Goal: Information Seeking & Learning: Check status

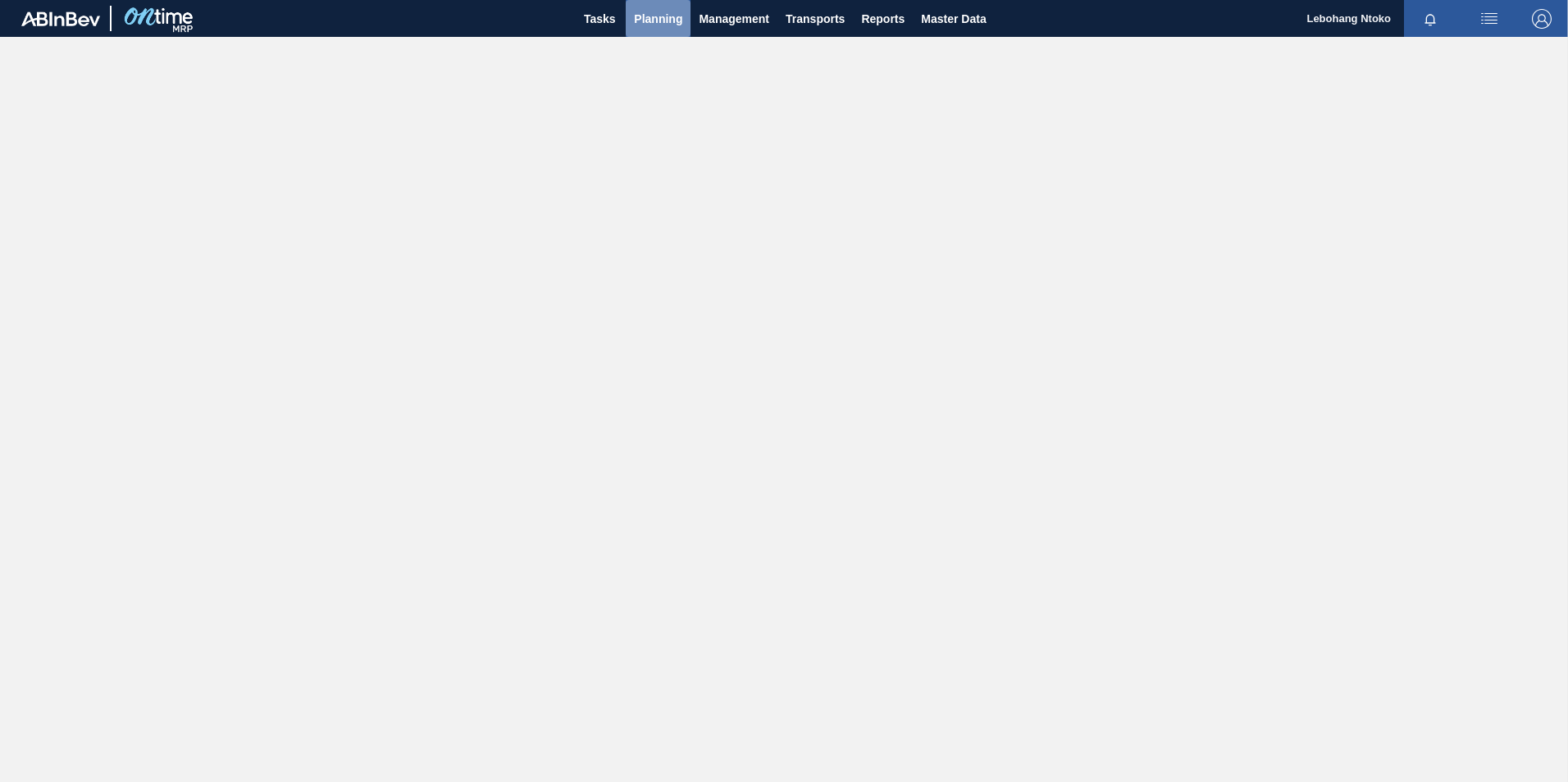
click at [656, 18] on span "Planning" at bounding box center [658, 19] width 48 height 19
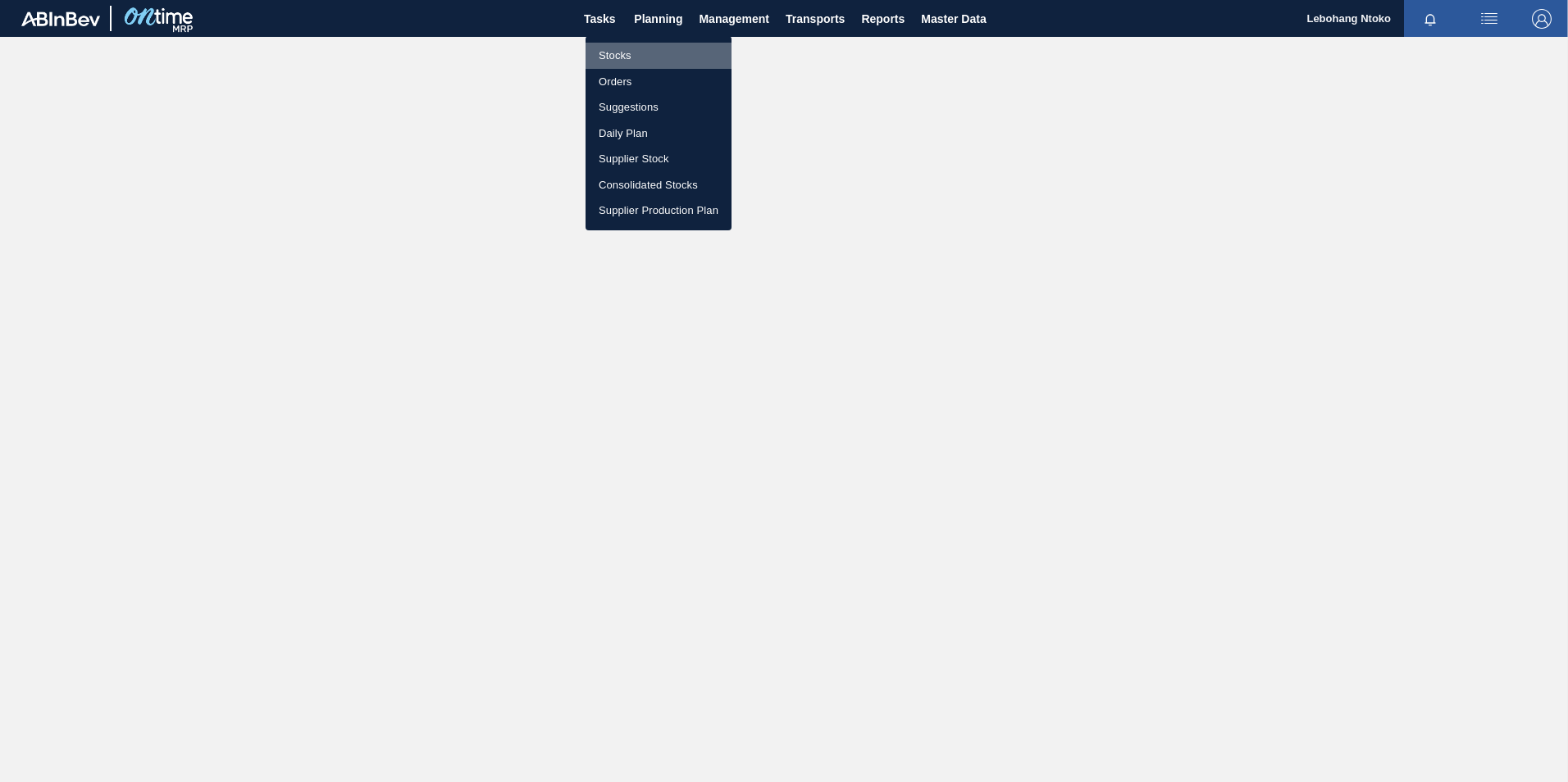
click at [613, 57] on li "Stocks" at bounding box center [659, 56] width 146 height 26
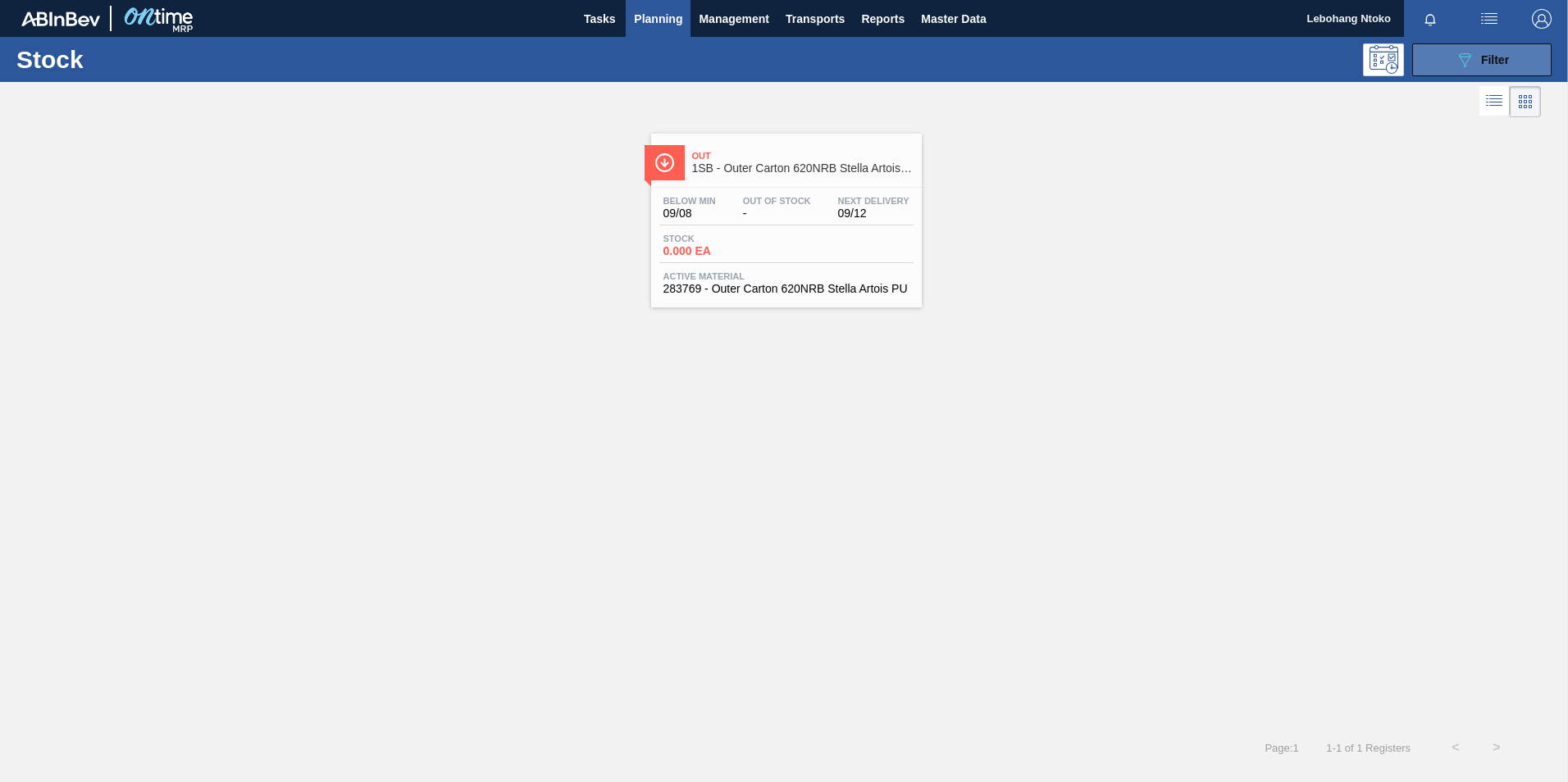
click at [1482, 61] on span "Filter" at bounding box center [1495, 60] width 28 height 13
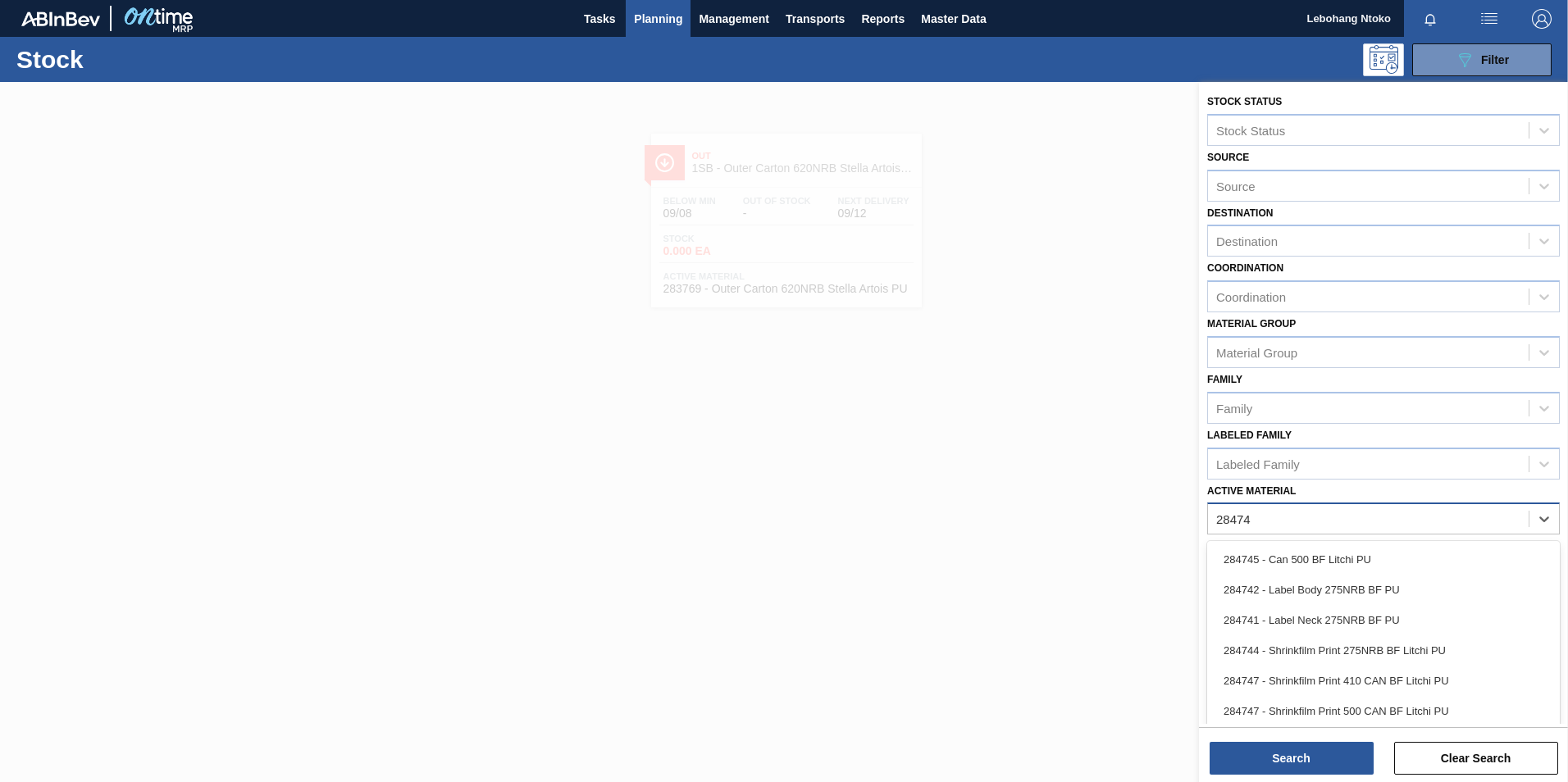
type Material "284741"
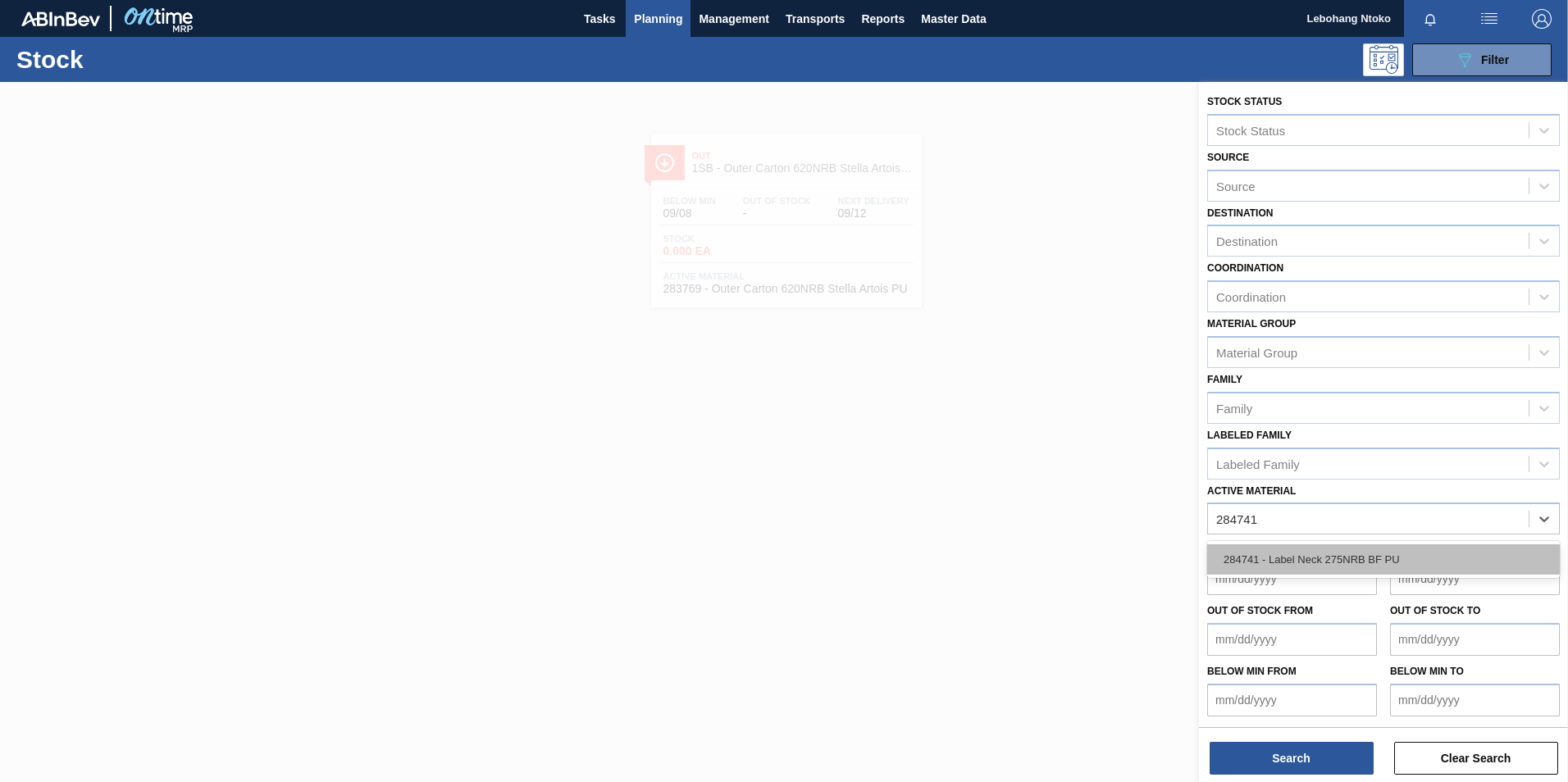
click at [1335, 559] on div "284741 - Label Neck 275NRB BF PU" at bounding box center [1383, 559] width 353 height 31
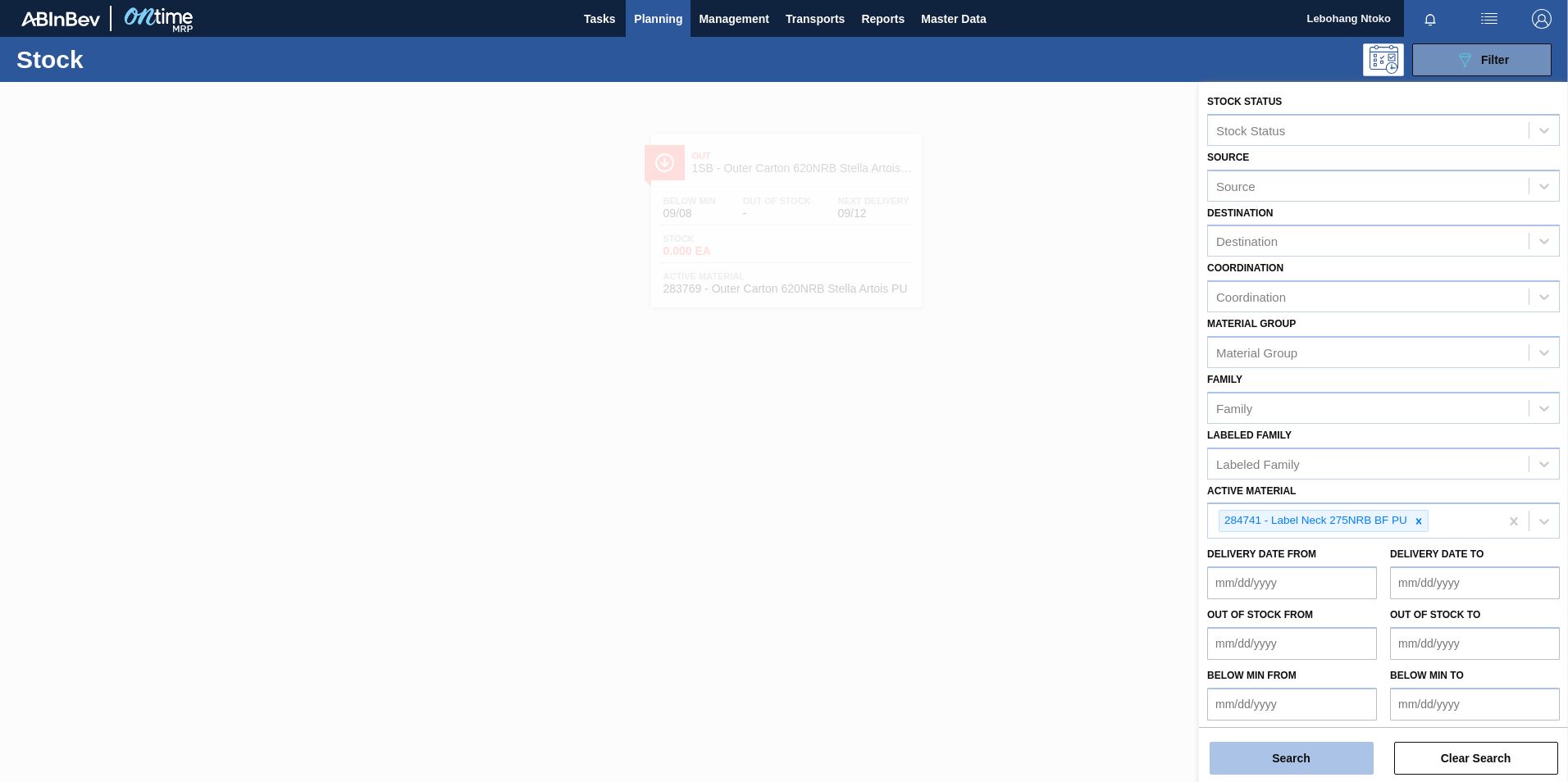
click at [1335, 753] on button "Search" at bounding box center [1291, 758] width 164 height 32
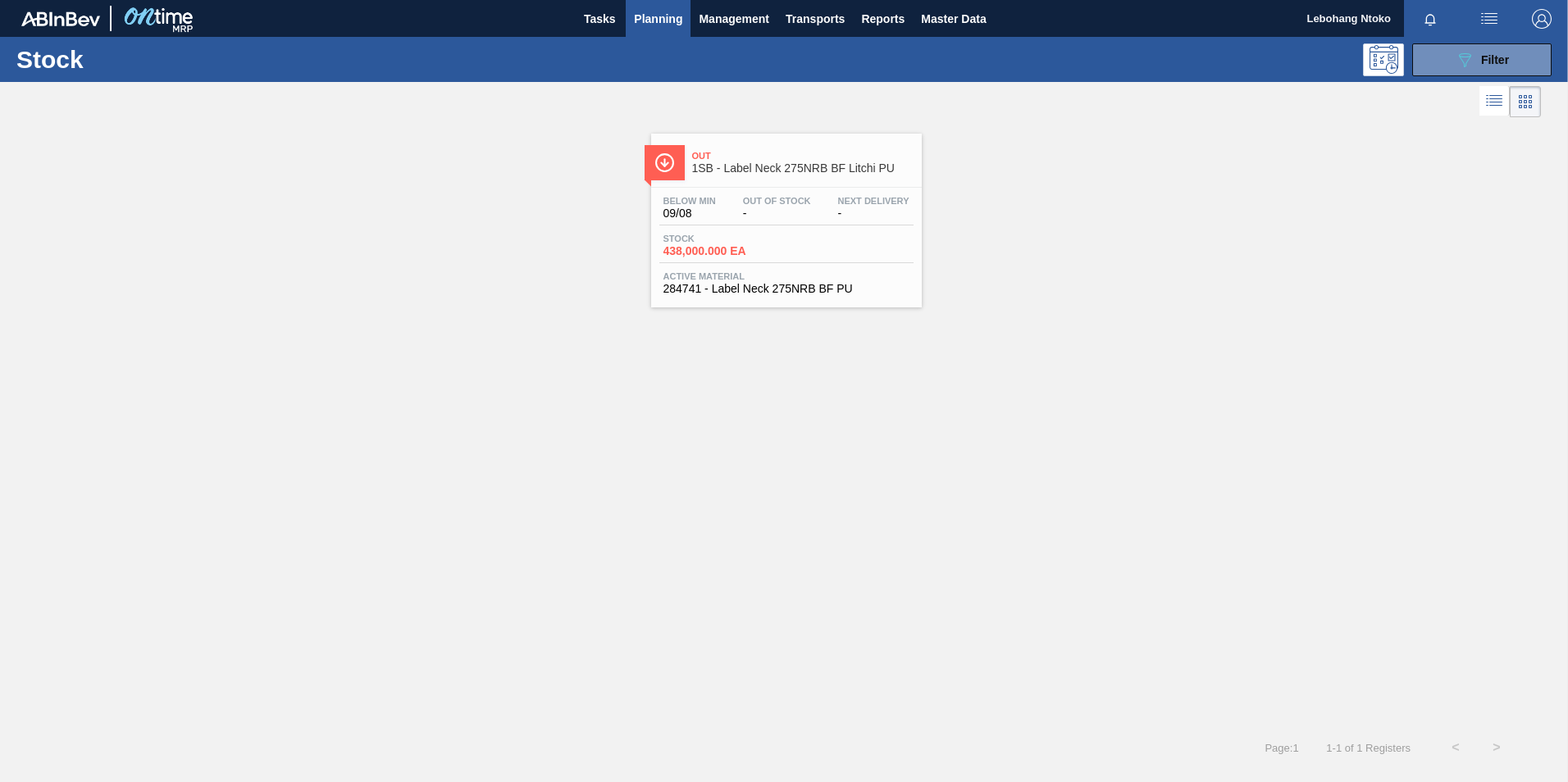
click at [739, 254] on span "438,000.000 EA" at bounding box center [721, 251] width 115 height 12
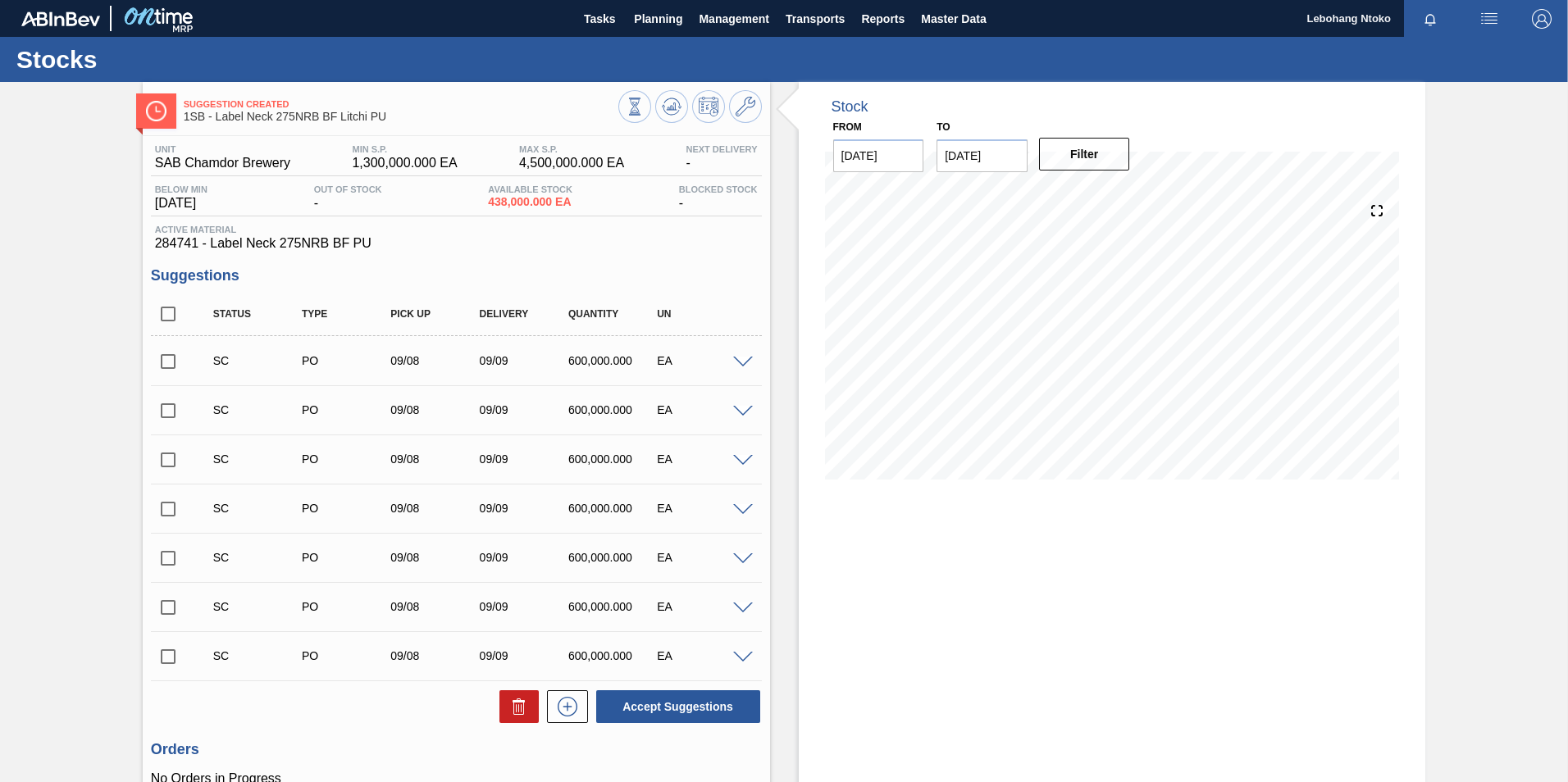
click at [742, 359] on span at bounding box center [742, 362] width 19 height 12
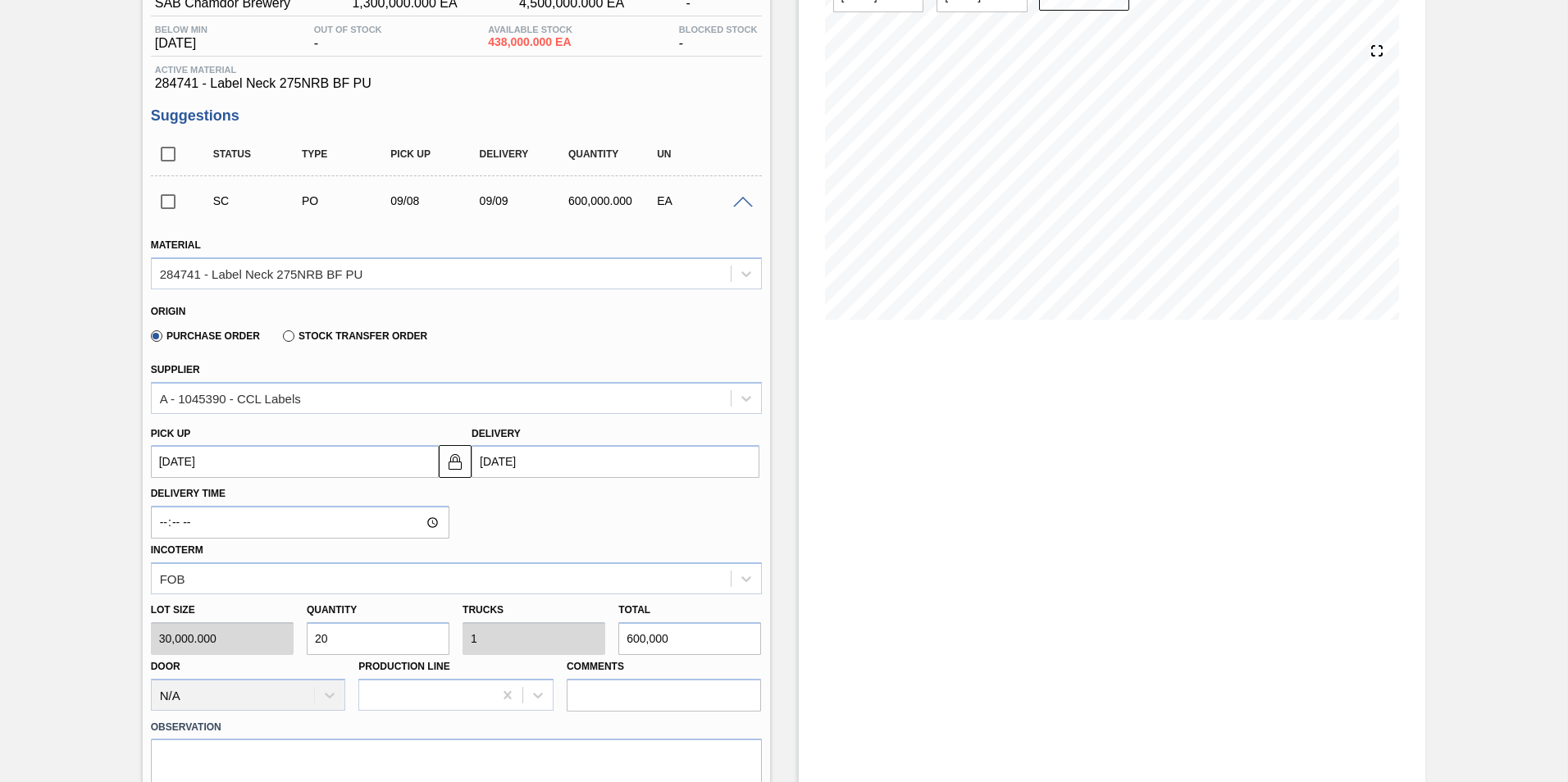
scroll to position [82, 0]
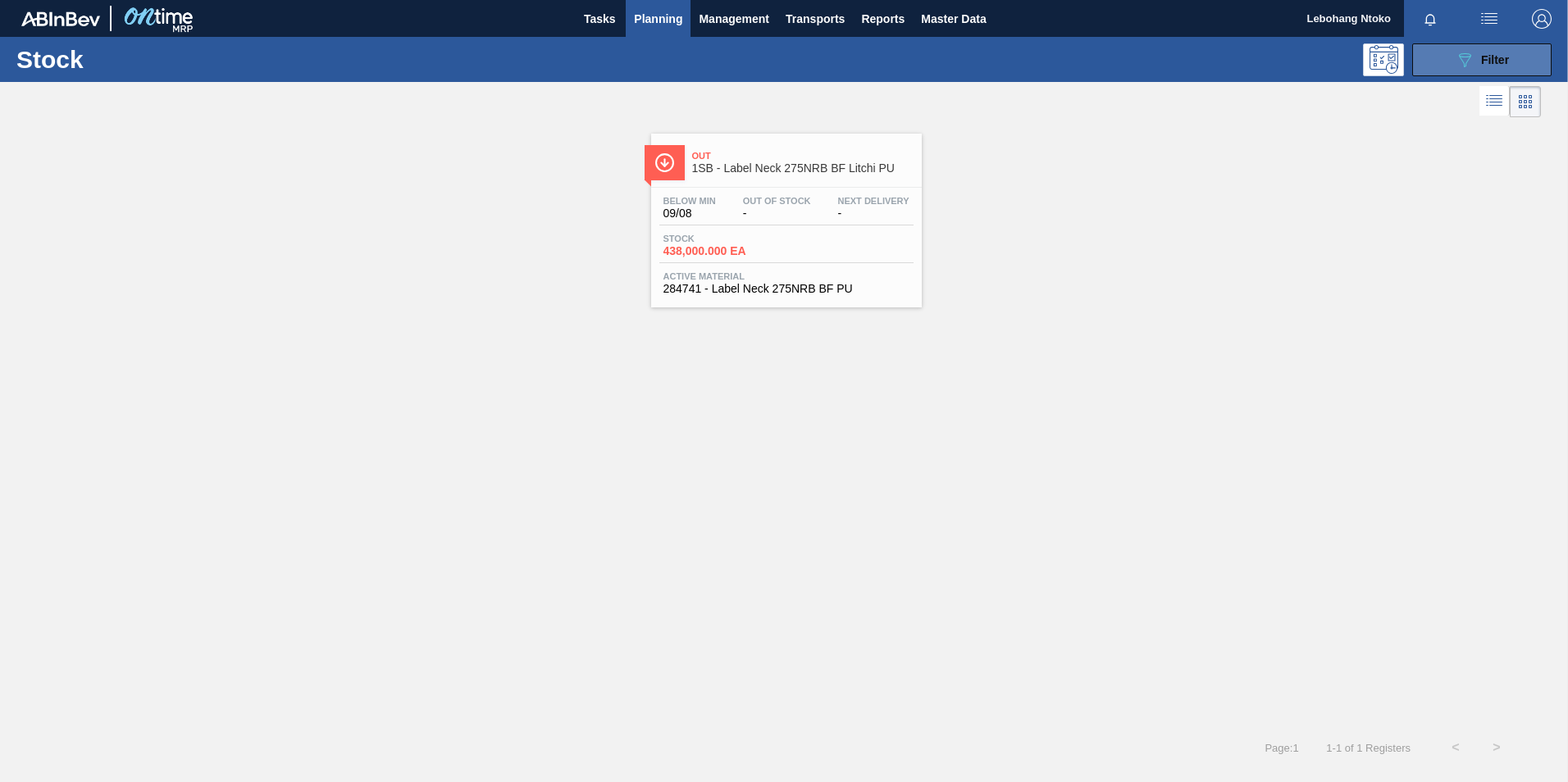
click at [1464, 63] on icon "089F7B8B-B2A5-4AFE-B5C0-19BA573D28AC" at bounding box center [1464, 59] width 19 height 19
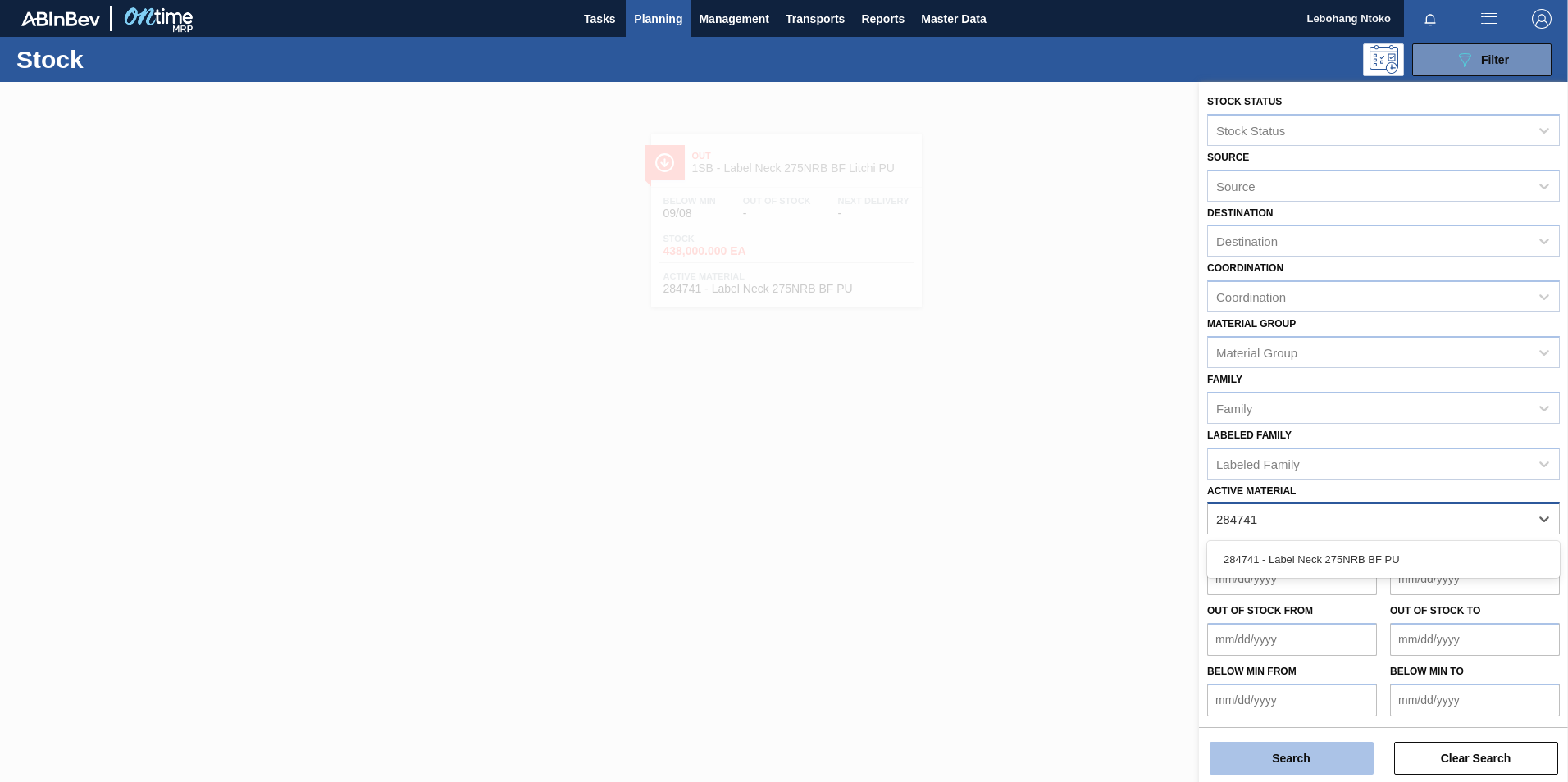
type Material "284741"
click at [1310, 757] on button "Search" at bounding box center [1291, 758] width 164 height 32
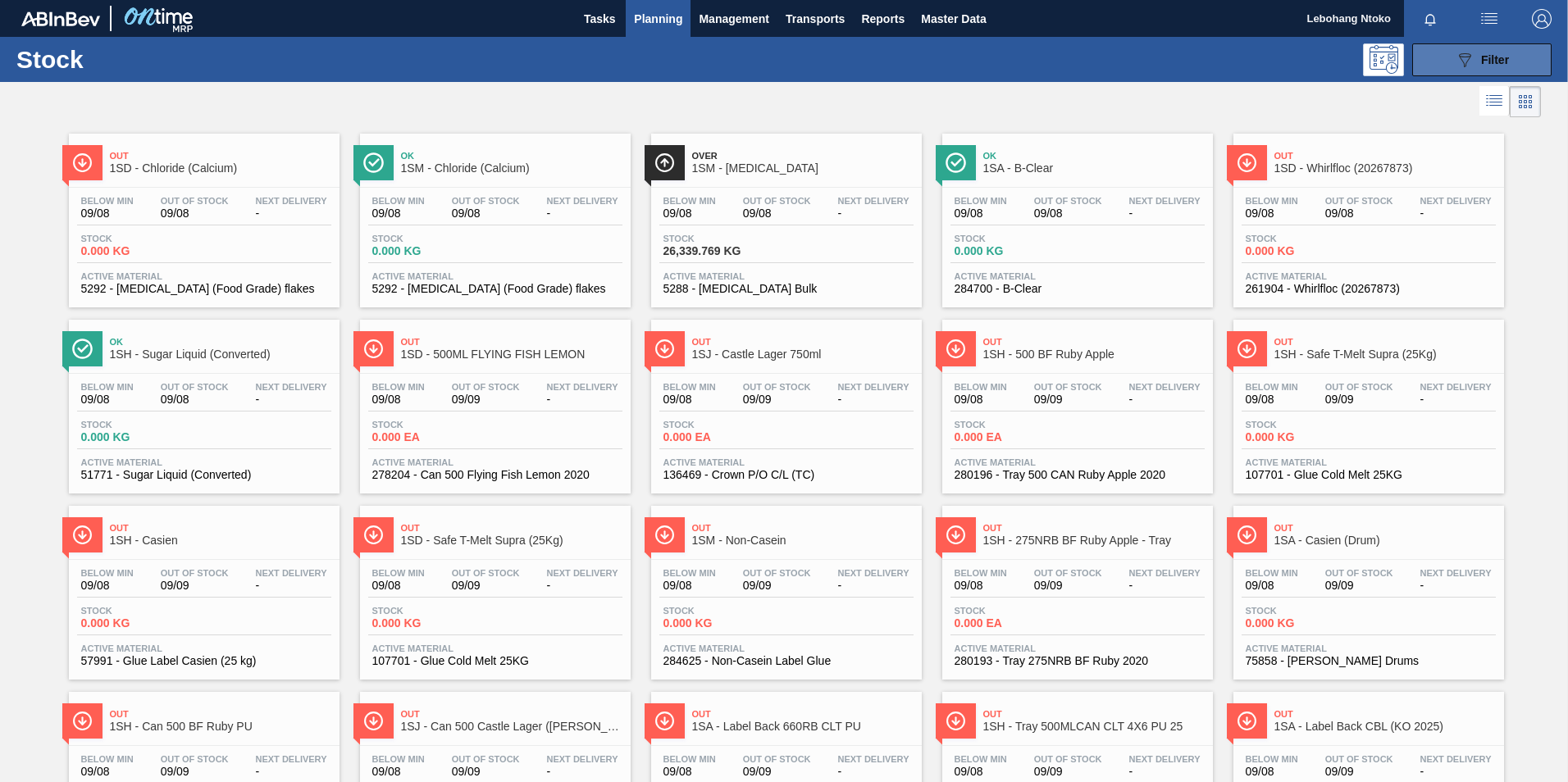
click at [1473, 56] on div "089F7B8B-B2A5-4AFE-B5C0-19BA573D28AC Filter" at bounding box center [1482, 59] width 54 height 19
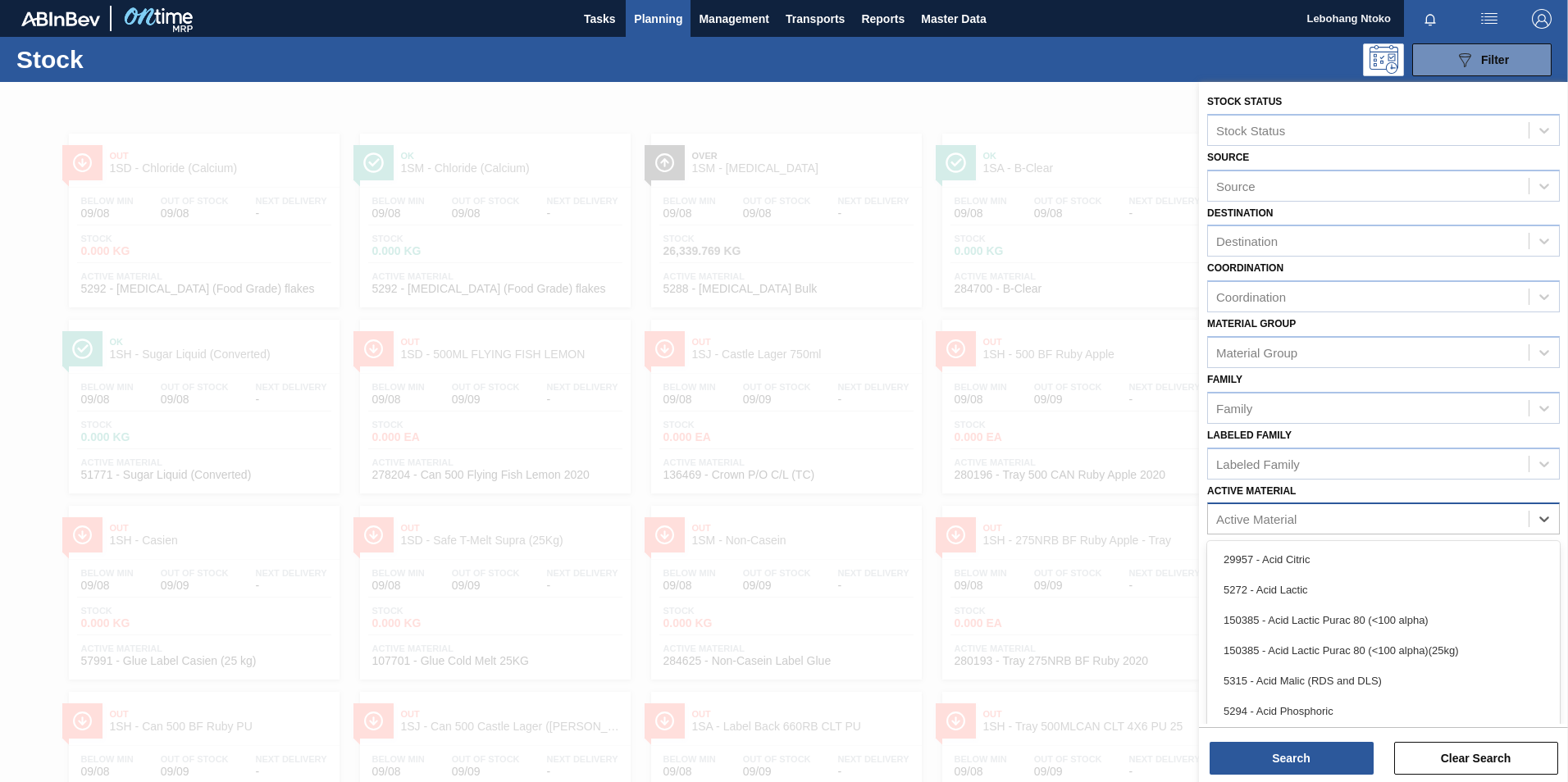
click at [1321, 517] on div "Active Material" at bounding box center [1368, 519] width 320 height 24
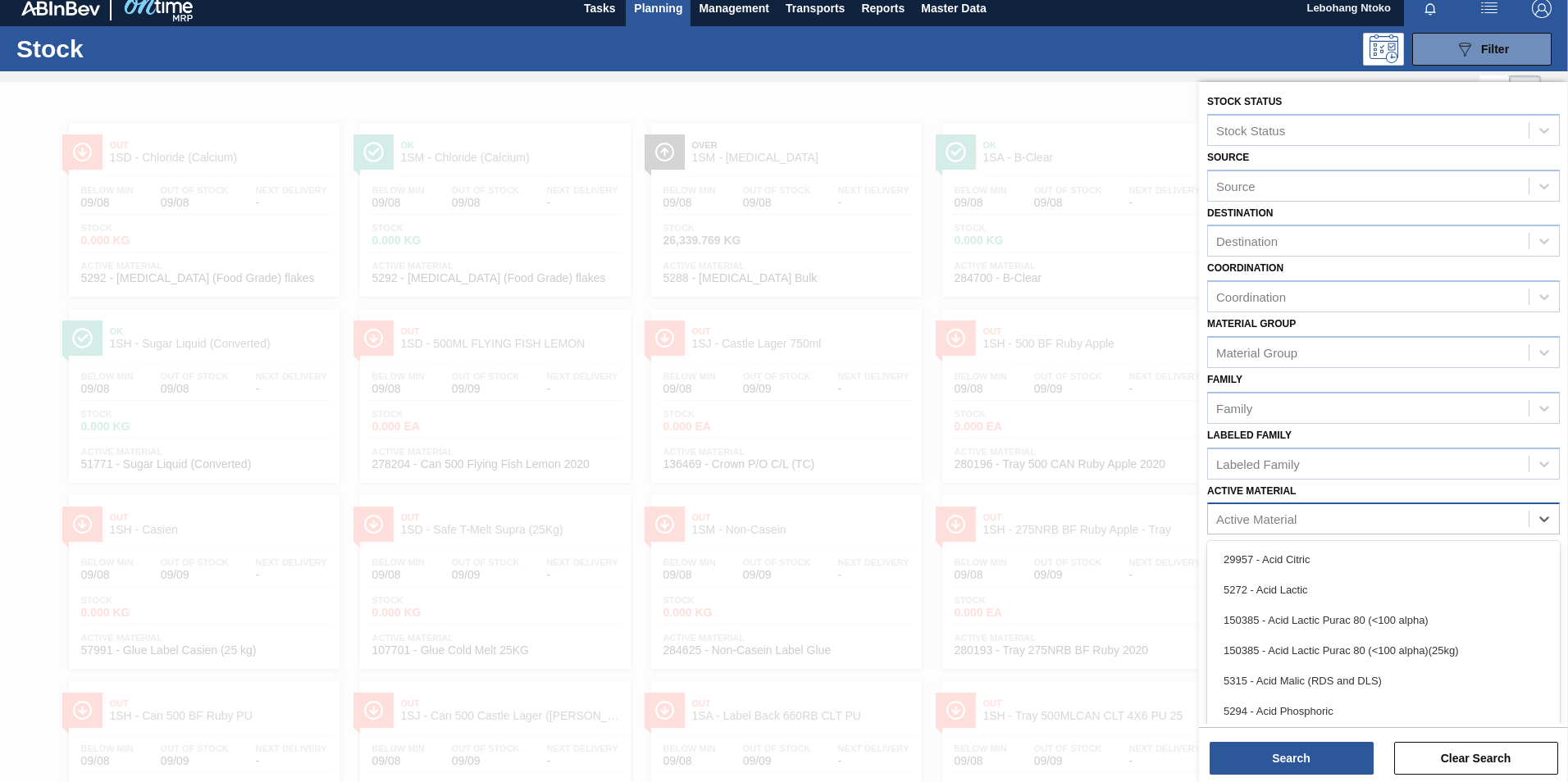
scroll to position [11, 0]
type Material "284741"
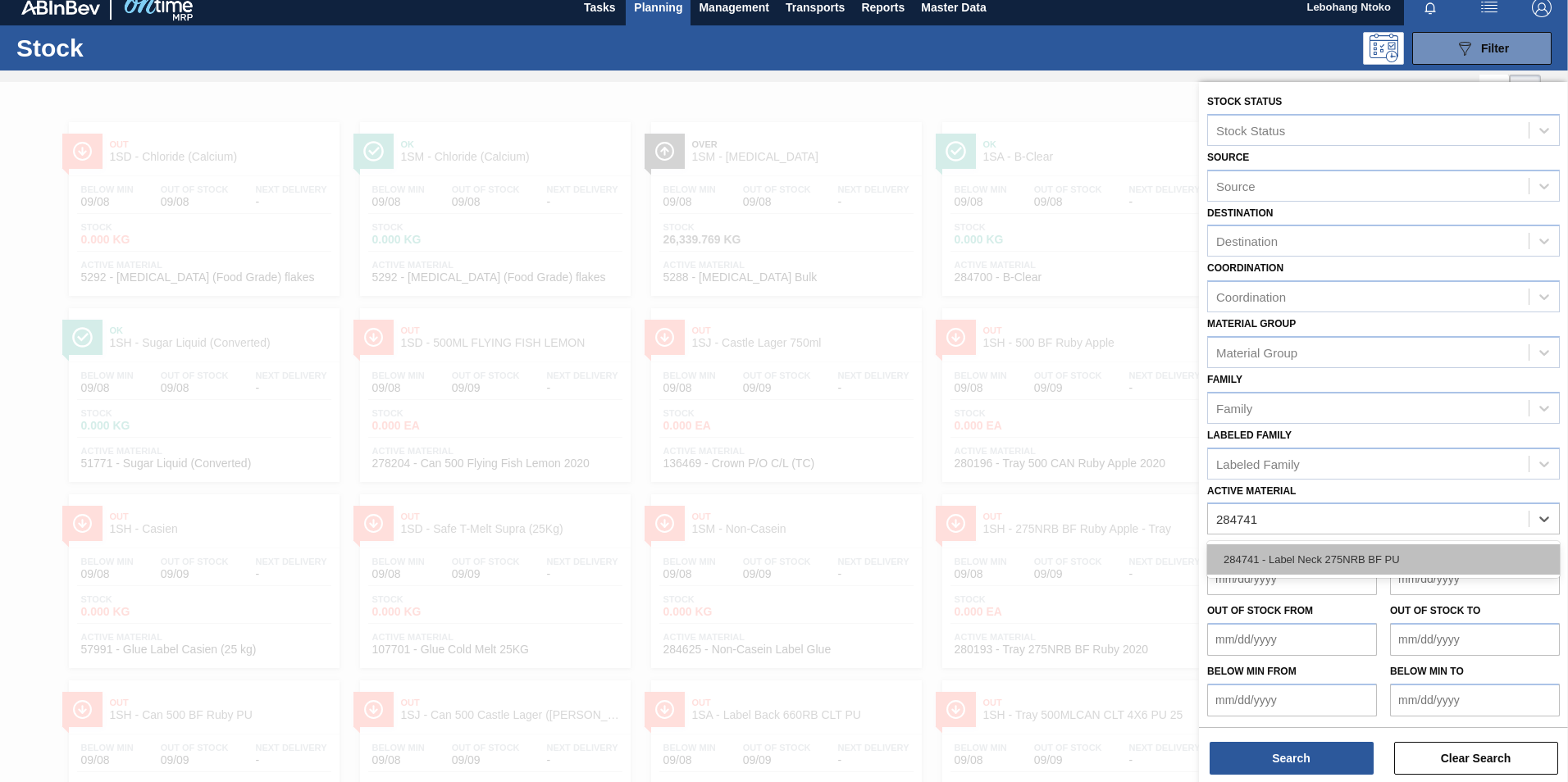
click at [1362, 558] on div "284741 - Label Neck 275NRB BF PU" at bounding box center [1383, 559] width 353 height 31
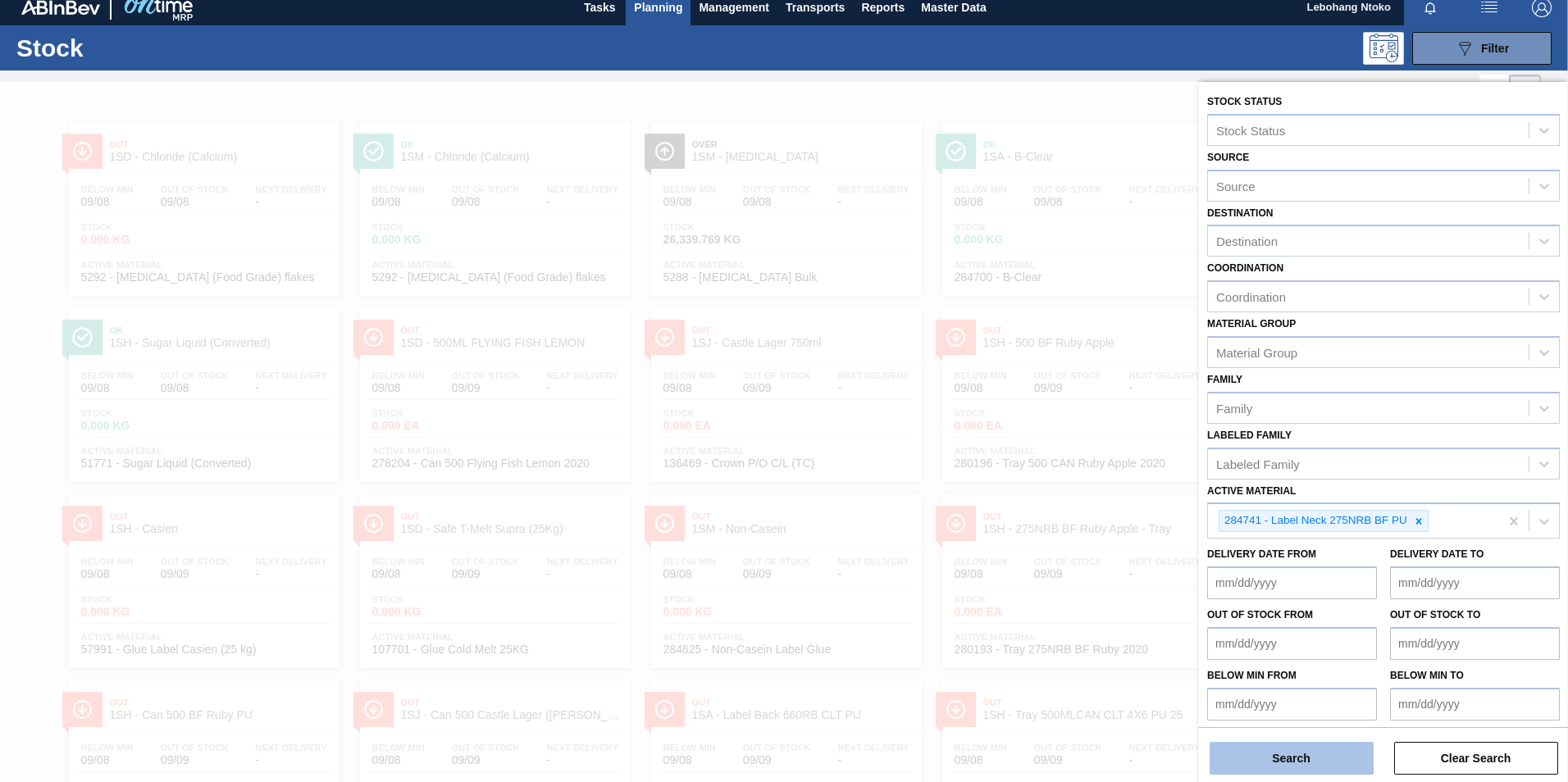
click at [1282, 758] on button "Search" at bounding box center [1291, 758] width 164 height 32
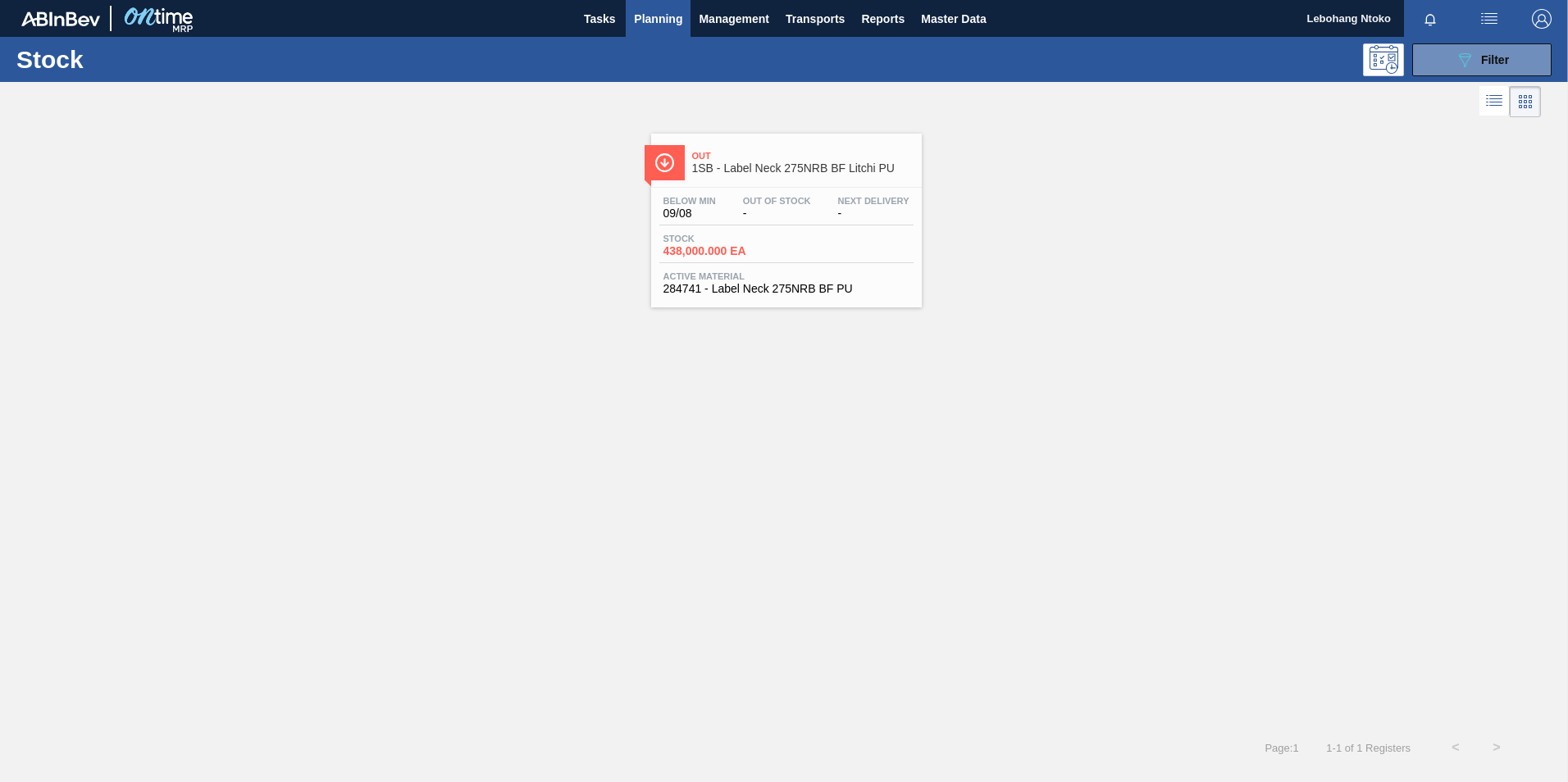
click at [773, 214] on span "-" at bounding box center [778, 213] width 68 height 12
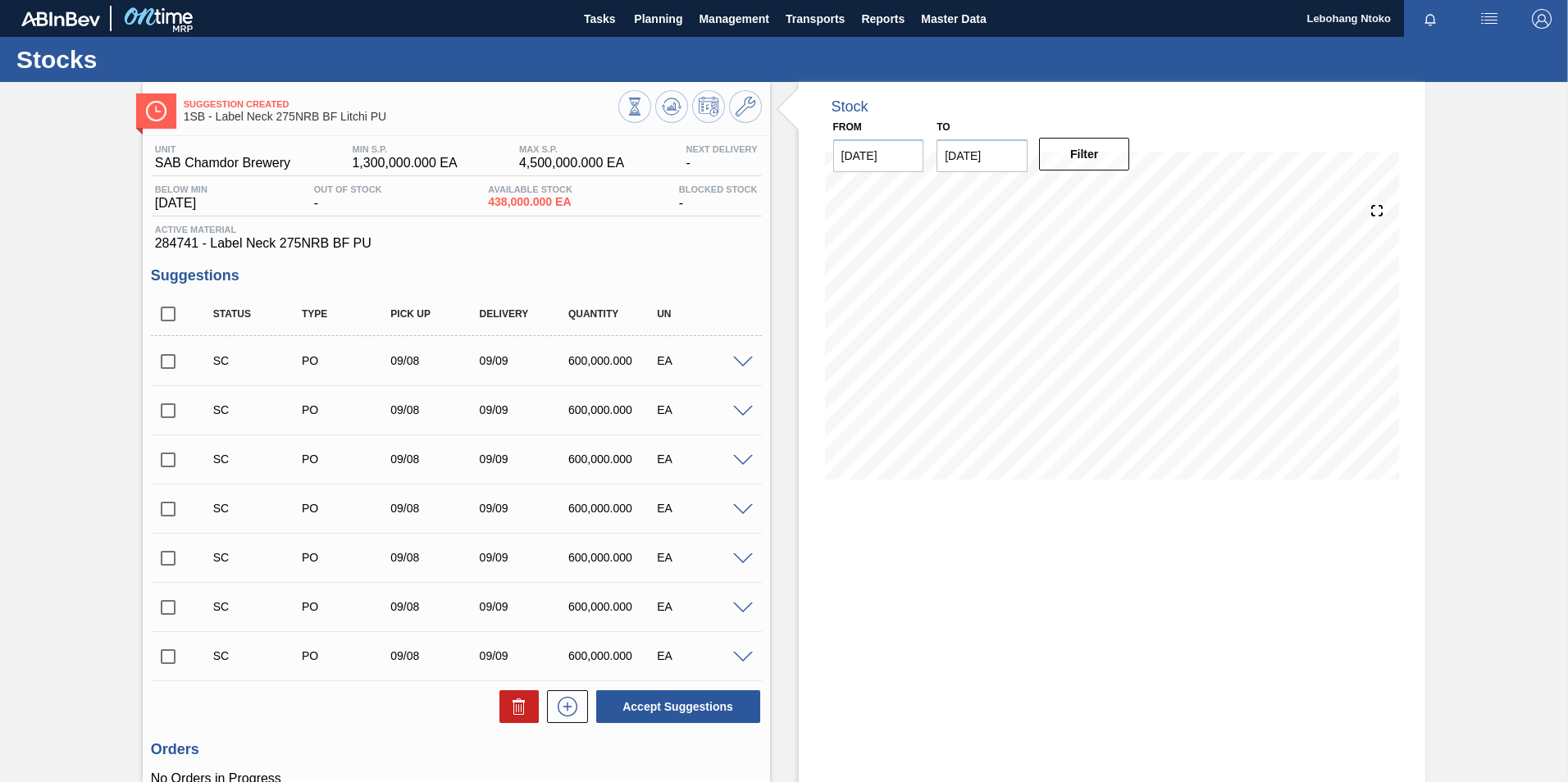
click at [738, 369] on div "SC PO 09/08 09/09 600,000.000 EA" at bounding box center [456, 361] width 611 height 41
click at [744, 362] on span at bounding box center [742, 362] width 19 height 12
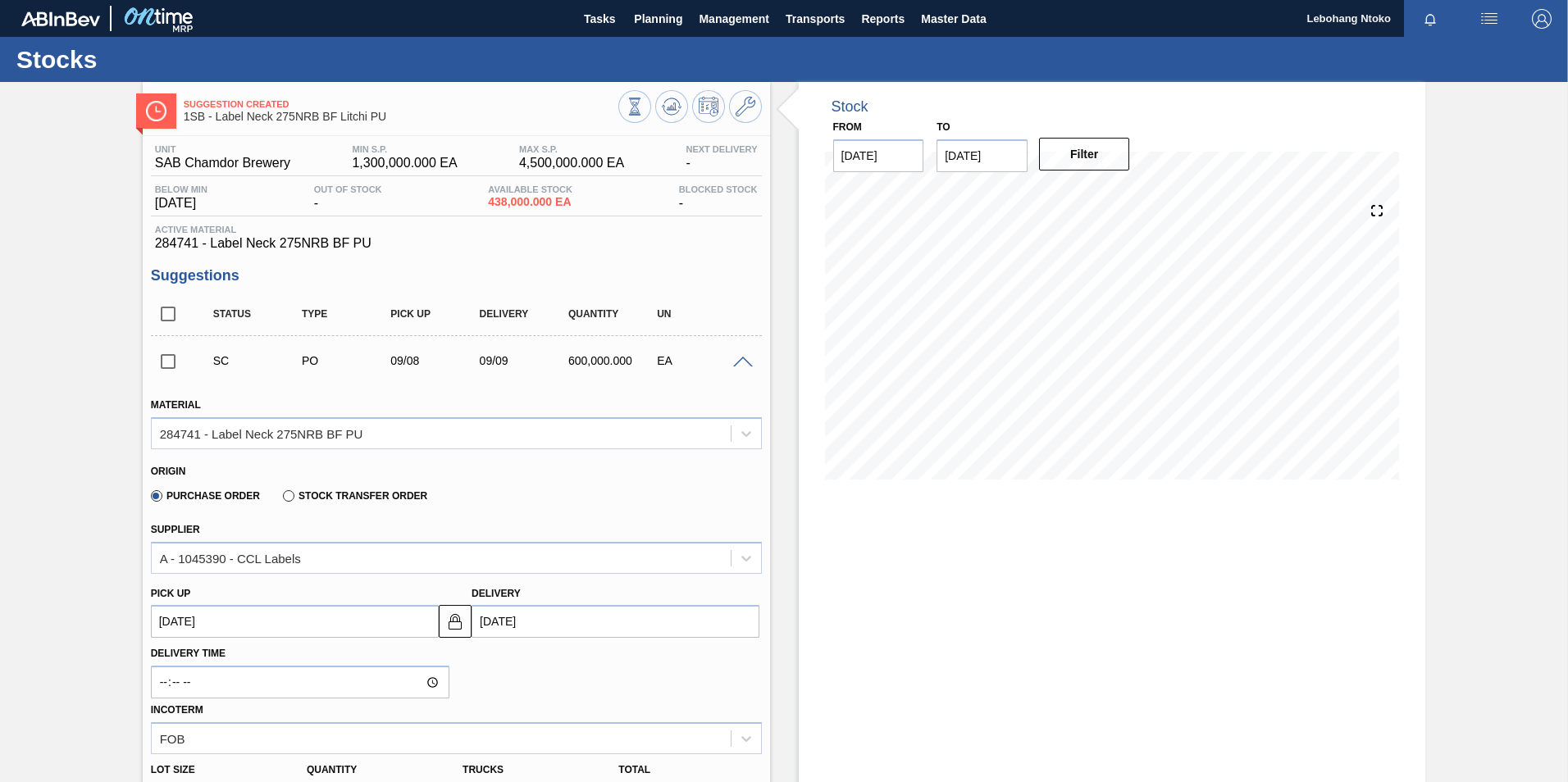
click at [1481, 20] on img "button" at bounding box center [1488, 19] width 19 height 19
click at [1456, 255] on div at bounding box center [784, 391] width 1568 height 782
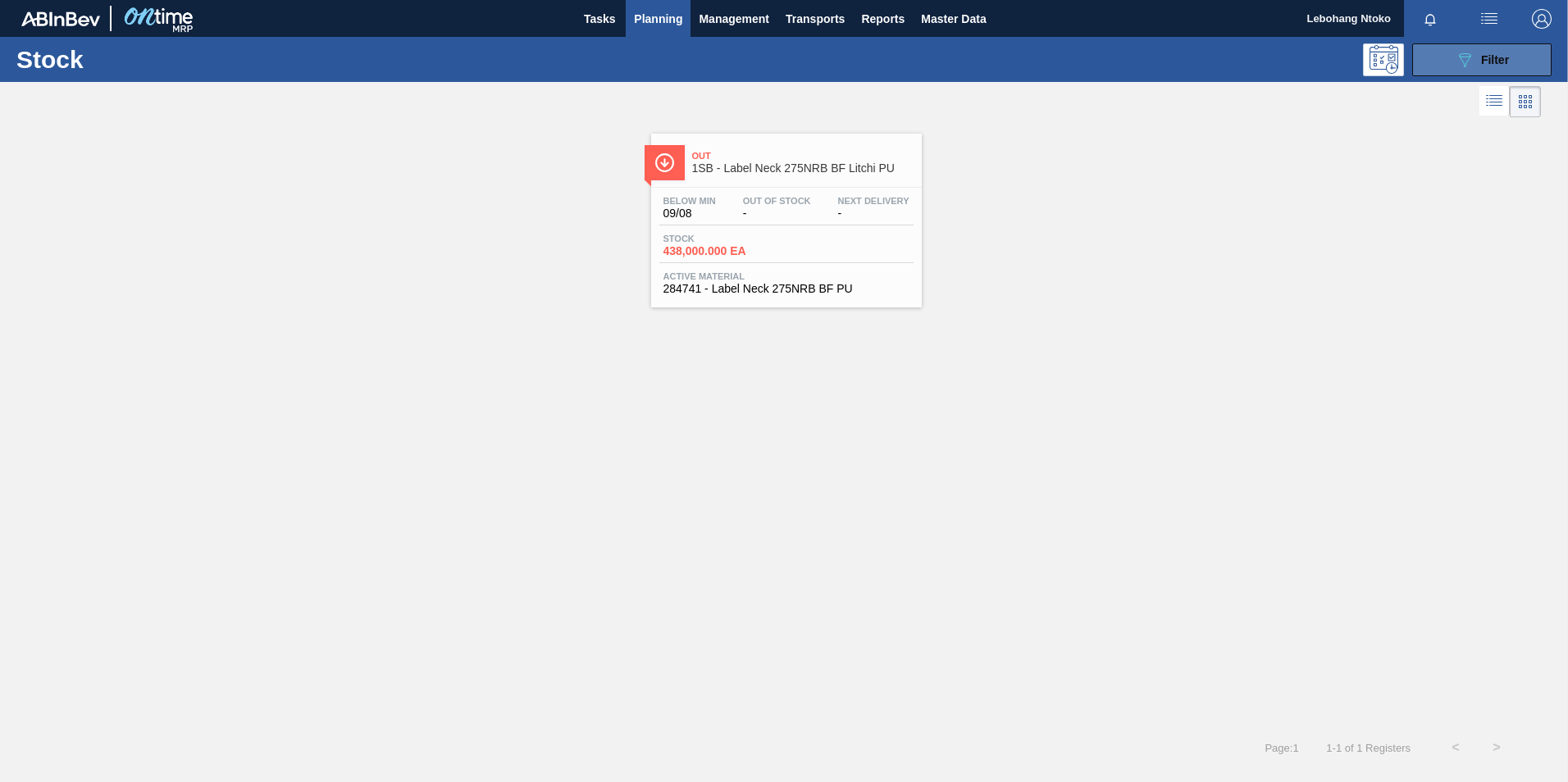
click at [1475, 52] on div "089F7B8B-B2A5-4AFE-B5C0-19BA573D28AC Filter" at bounding box center [1482, 59] width 54 height 19
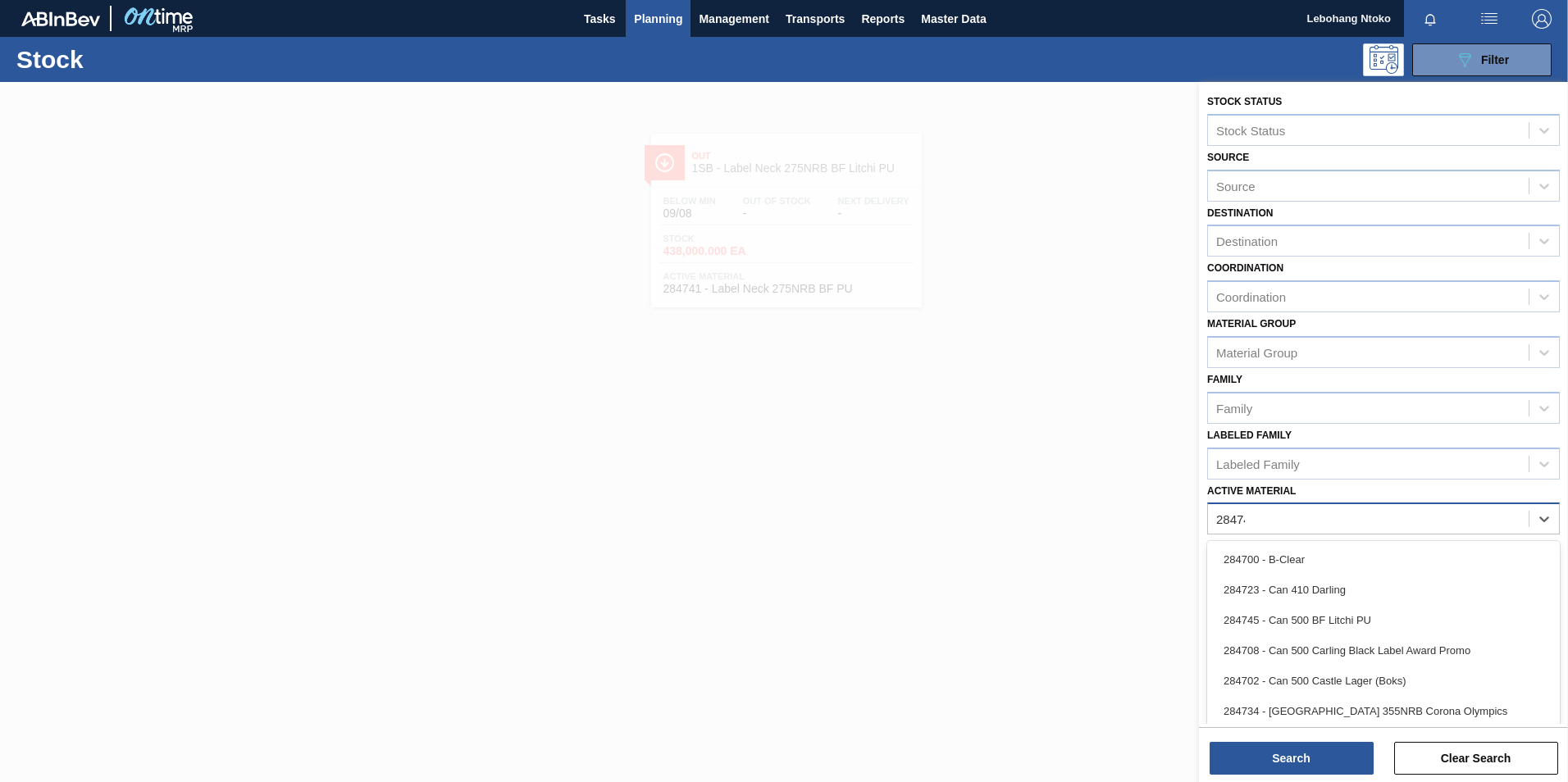
type Material "284742"
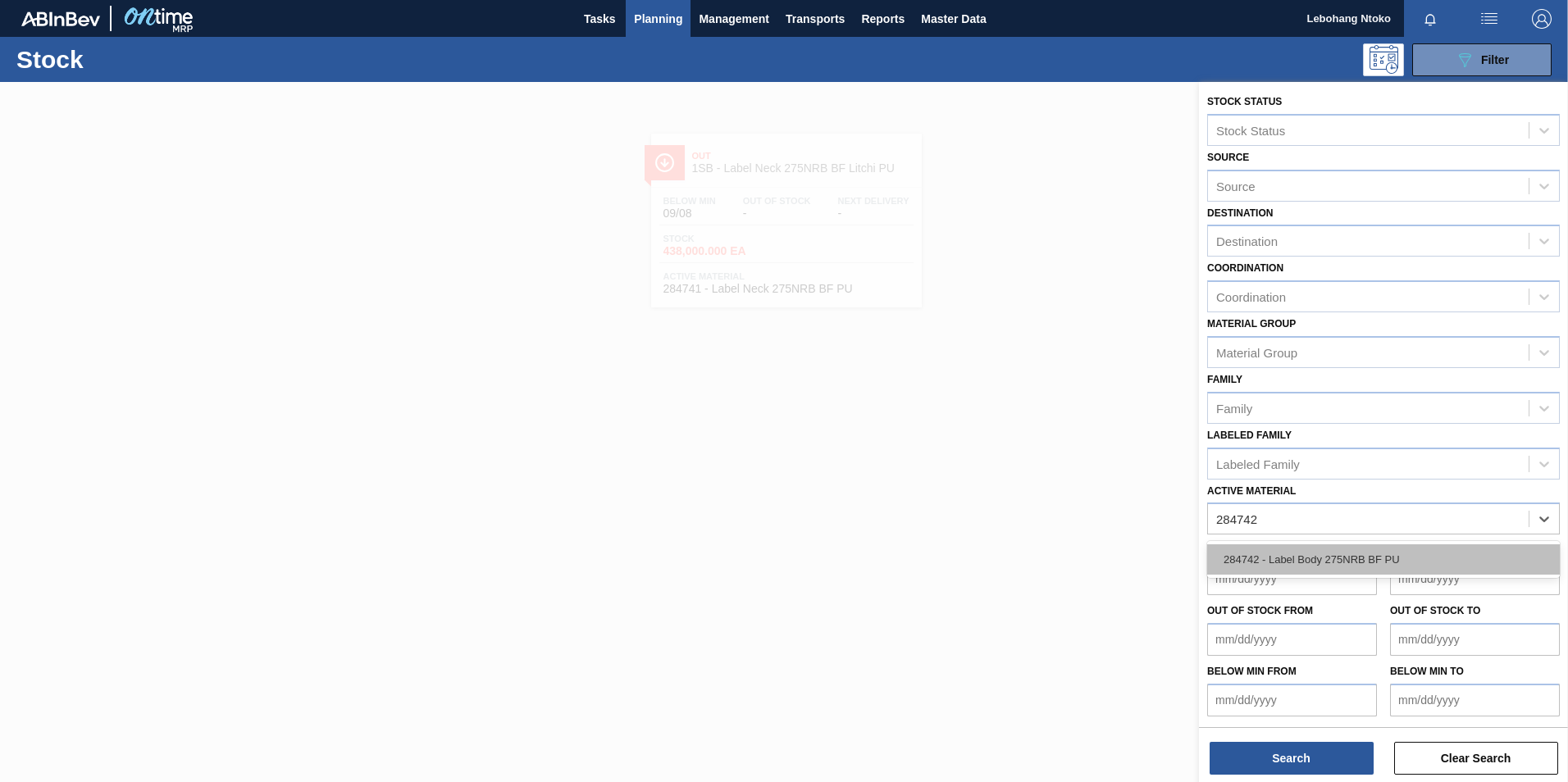
click at [1345, 556] on div "284742 - Label Body 275NRB BF PU" at bounding box center [1383, 559] width 353 height 31
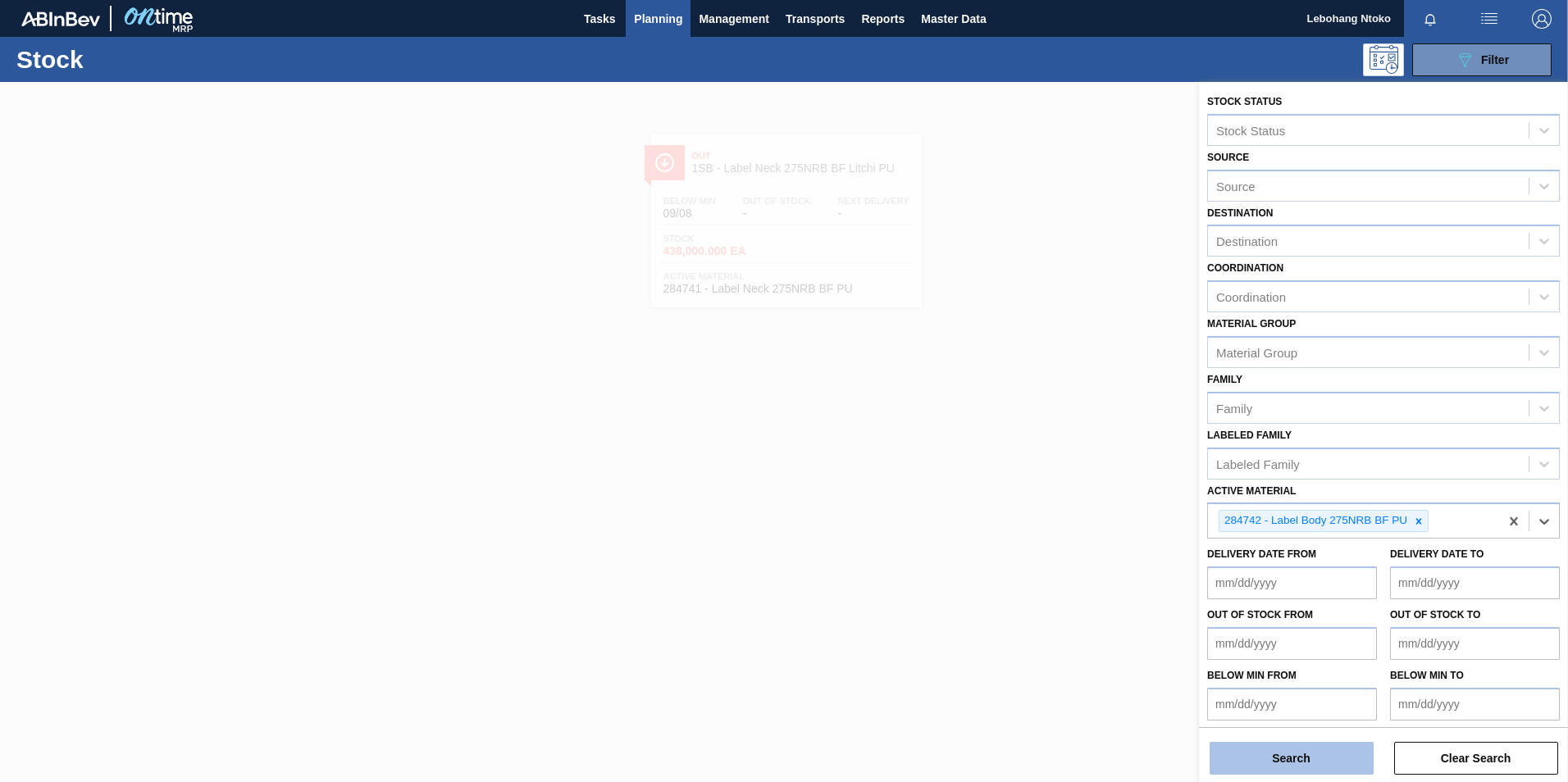
click at [1299, 762] on button "Search" at bounding box center [1291, 758] width 164 height 32
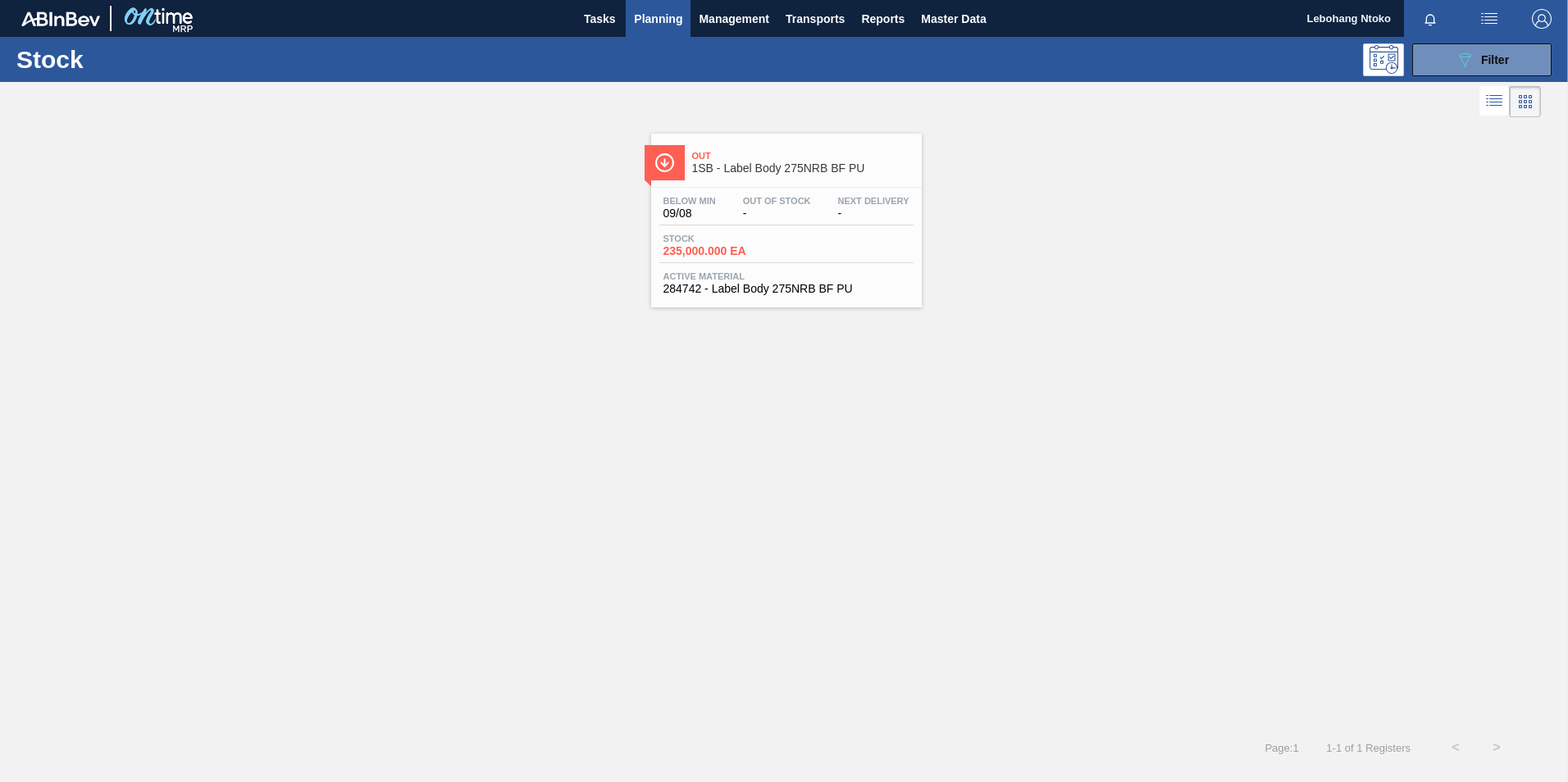
click at [868, 238] on div "Stock 235,000.000 EA" at bounding box center [786, 249] width 255 height 30
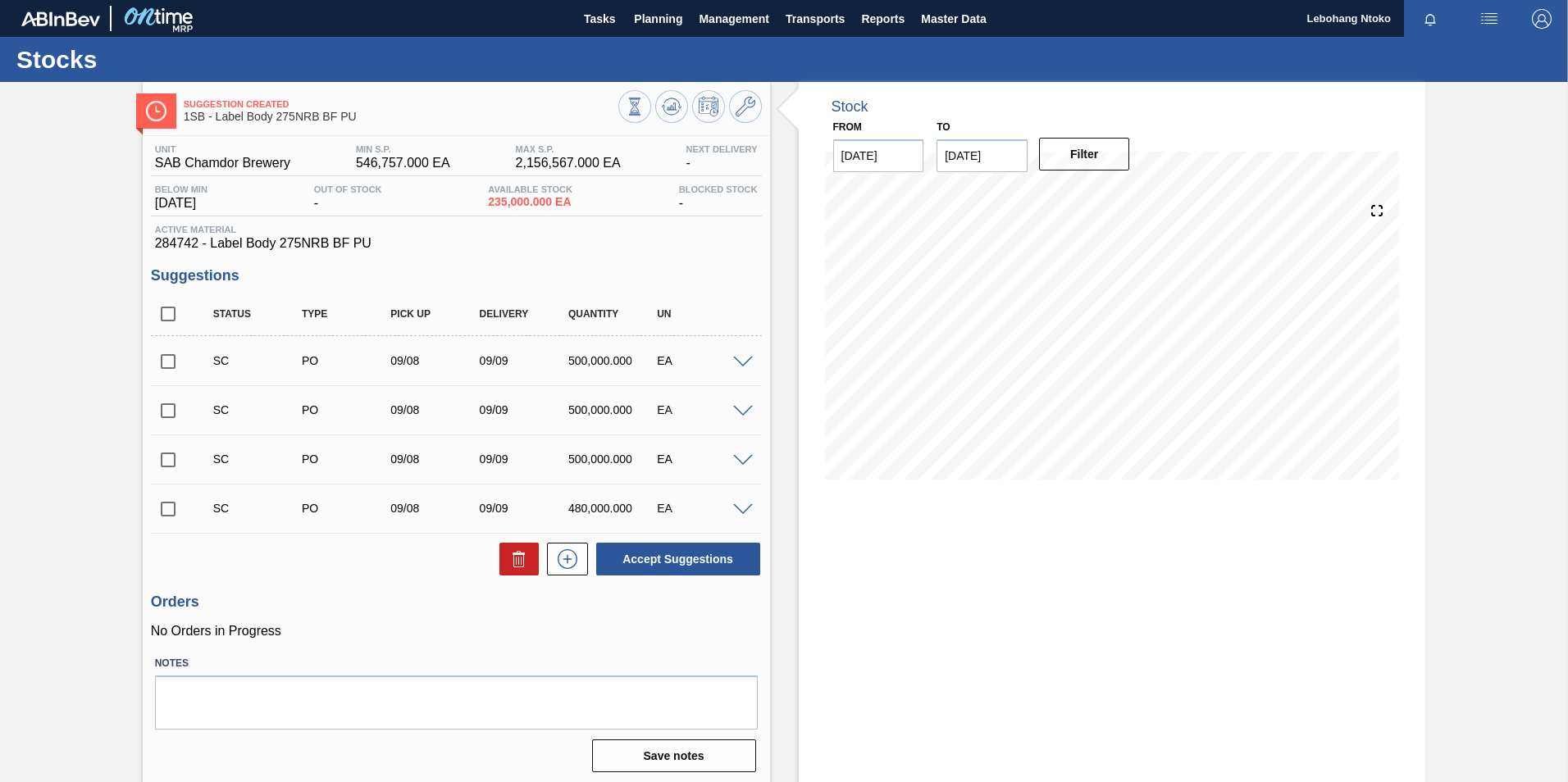
click at [730, 363] on div at bounding box center [745, 361] width 32 height 12
click at [738, 361] on span at bounding box center [742, 362] width 19 height 12
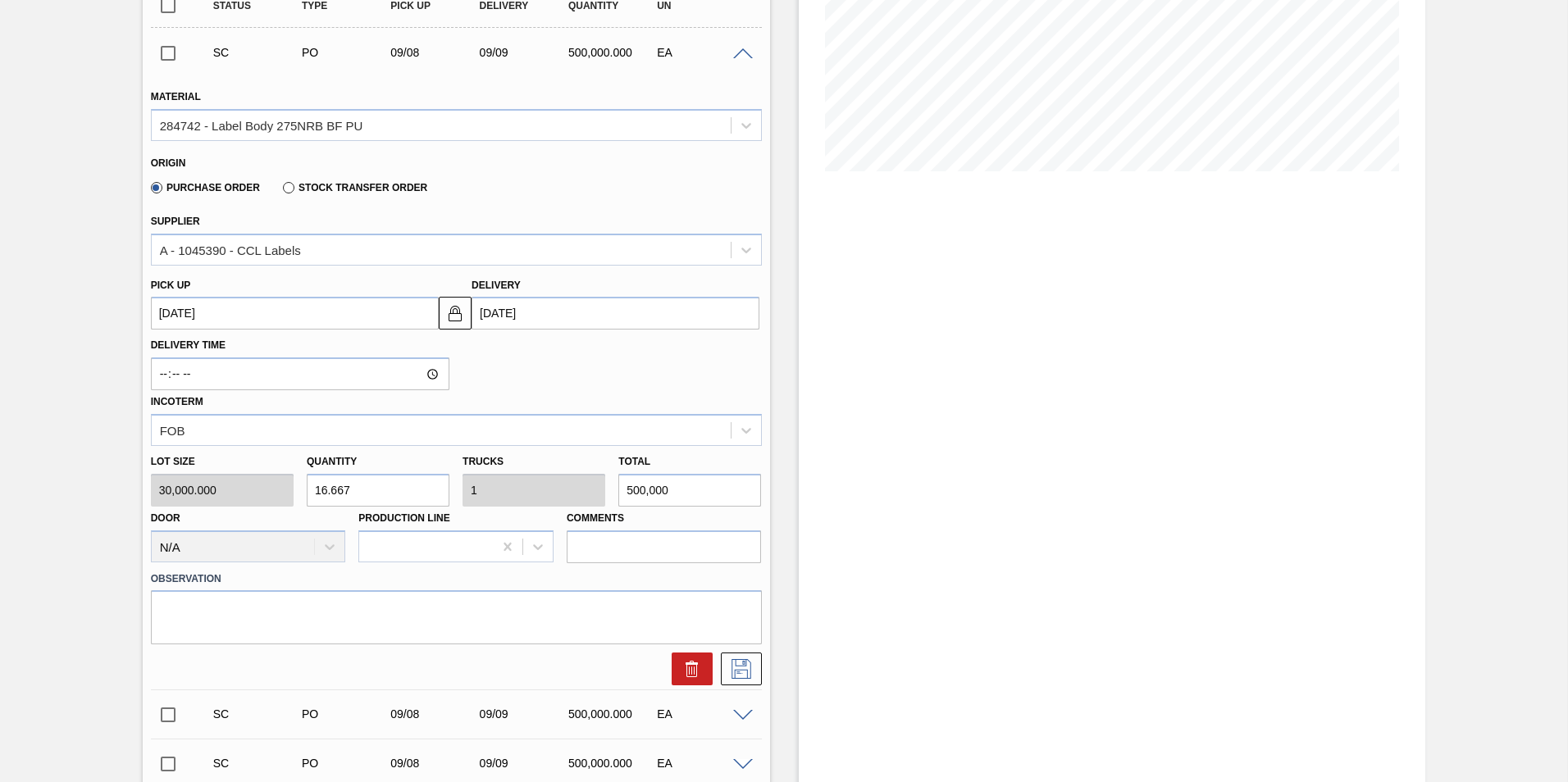
scroll to position [328, 0]
